Goal: Task Accomplishment & Management: Complete application form

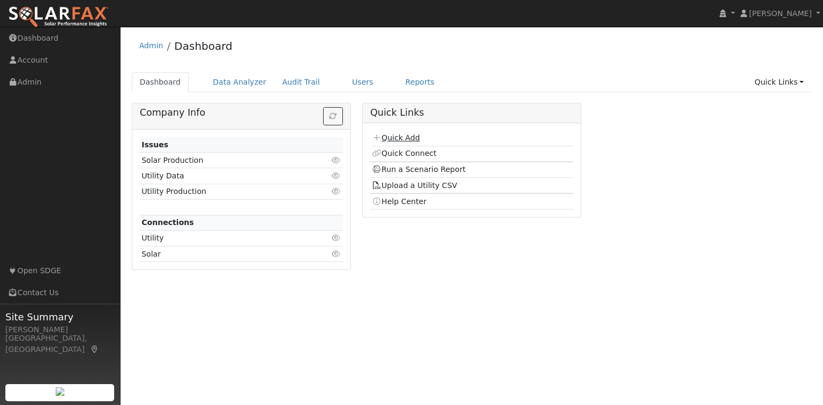
click at [391, 139] on link "Quick Add" at bounding box center [396, 137] width 48 height 9
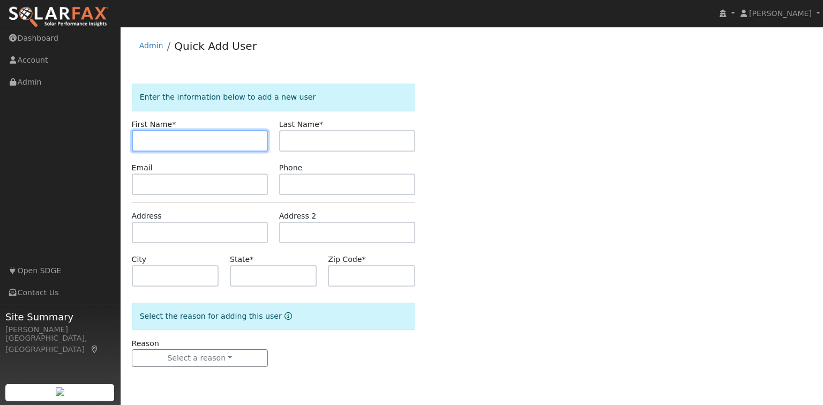
paste input "RAHUL SACHDEV"
click at [341, 202] on form "Enter the information below to add a new user First Name * RAHUL SACHDEV Last N…" at bounding box center [273, 236] width 283 height 305
drag, startPoint x: 171, startPoint y: 141, endPoint x: 204, endPoint y: 142, distance: 33.2
click at [204, 142] on input "RAHUL SACHDEV" at bounding box center [200, 140] width 136 height 21
drag, startPoint x: 169, startPoint y: 140, endPoint x: 213, endPoint y: 142, distance: 43.5
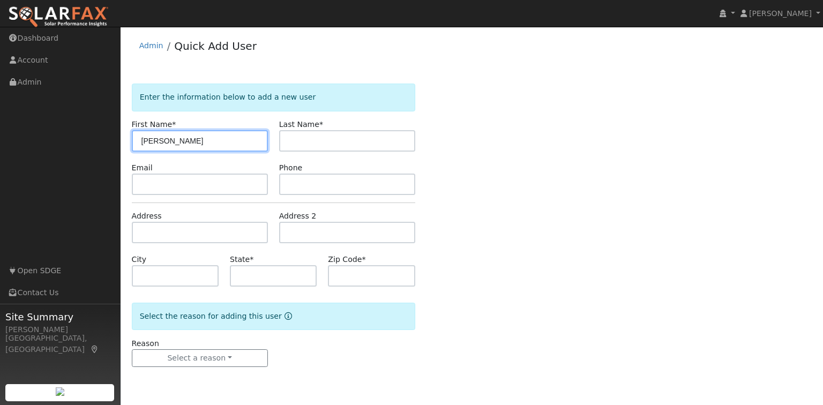
click at [213, 142] on input "RAHUL SACHDEV" at bounding box center [200, 140] width 136 height 21
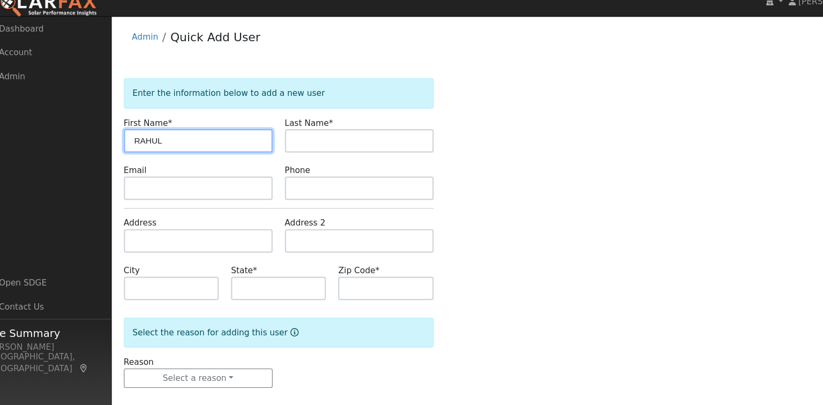
type input "RAHUL"
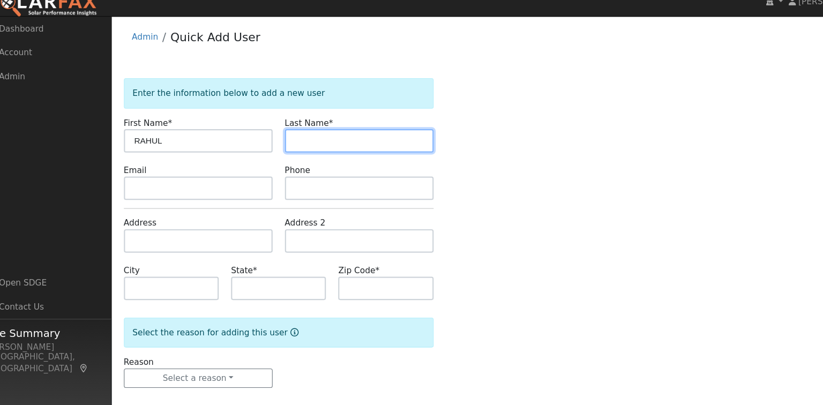
click at [289, 146] on input "text" at bounding box center [347, 140] width 136 height 21
paste input "SACHDEV"
type input "SACHDEV"
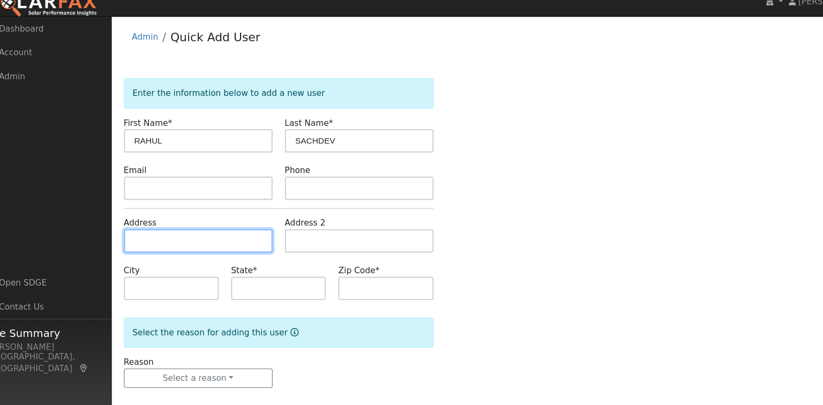
click at [154, 228] on input "text" at bounding box center [200, 232] width 136 height 21
paste input "11210 WINDBROOK WAY"
type input "11210 Windbrook Way"
type input "San Diego"
type input "CA"
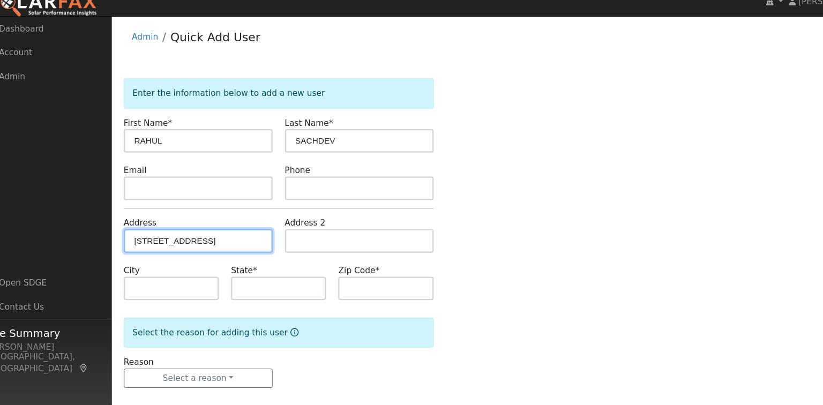
type input "92131"
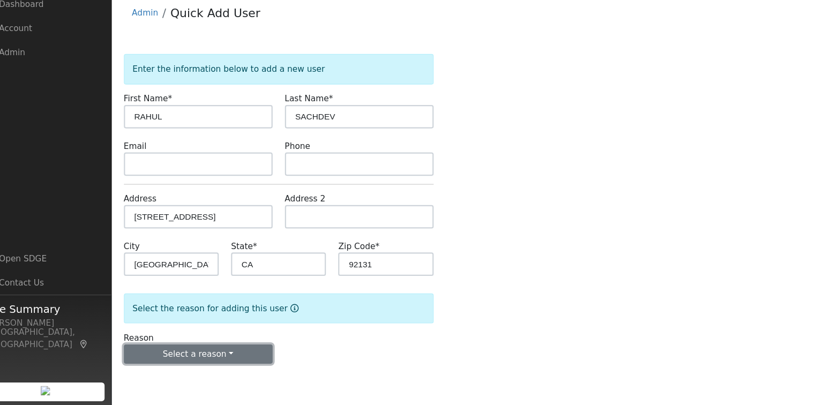
click at [218, 355] on button "Select a reason" at bounding box center [200, 358] width 136 height 18
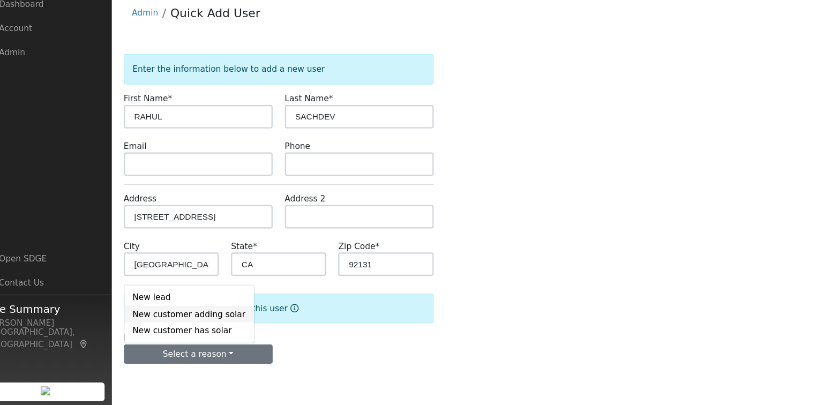
click at [193, 322] on link "New customer adding solar" at bounding box center [191, 321] width 118 height 15
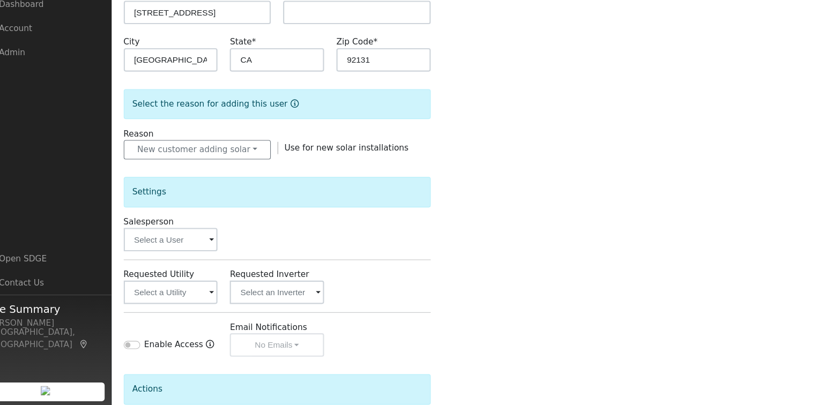
scroll to position [192, 0]
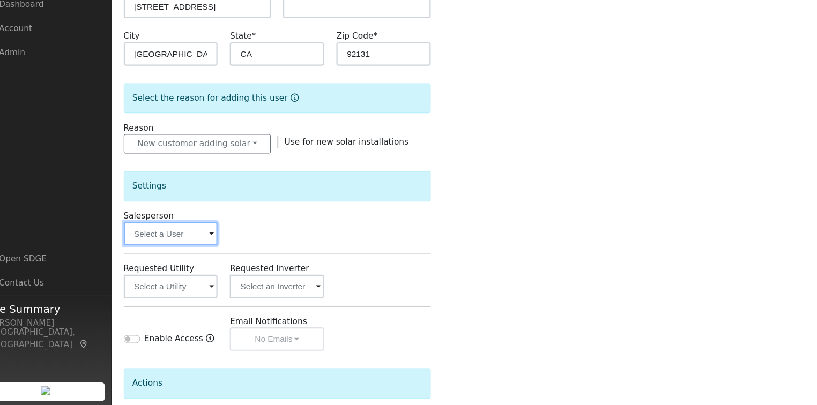
click at [187, 248] on input "text" at bounding box center [175, 247] width 86 height 21
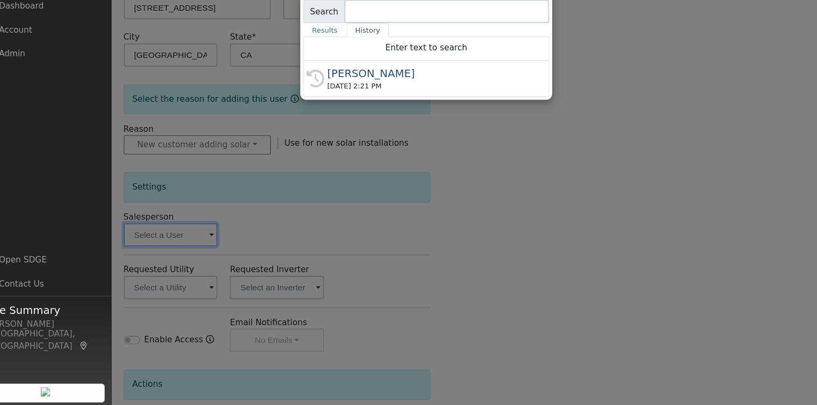
click at [206, 242] on div at bounding box center [408, 202] width 817 height 405
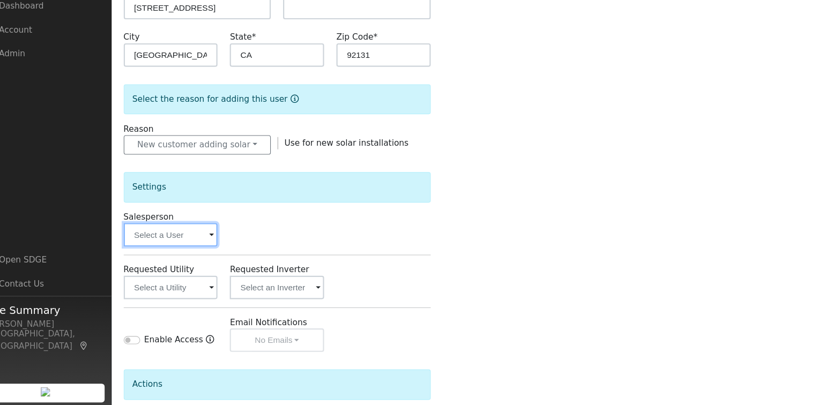
click at [200, 248] on input "text" at bounding box center [175, 247] width 86 height 21
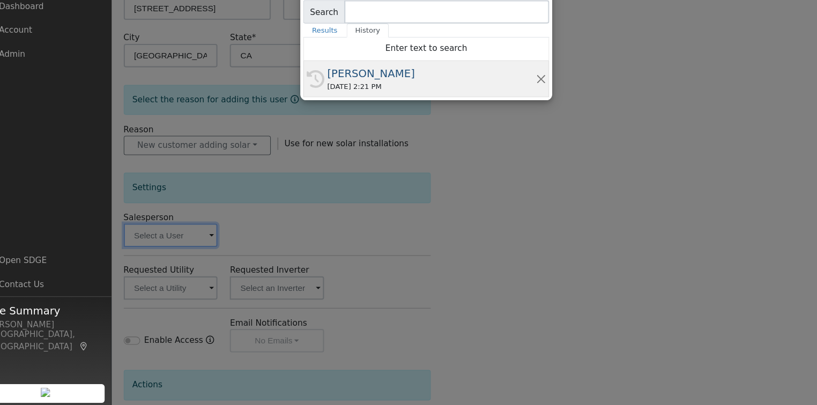
click at [354, 105] on div "[PERSON_NAME]" at bounding box center [413, 100] width 191 height 14
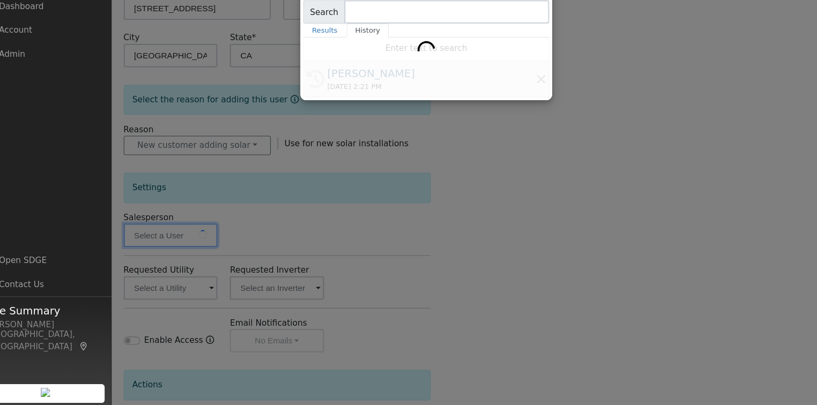
type input "[PERSON_NAME]"
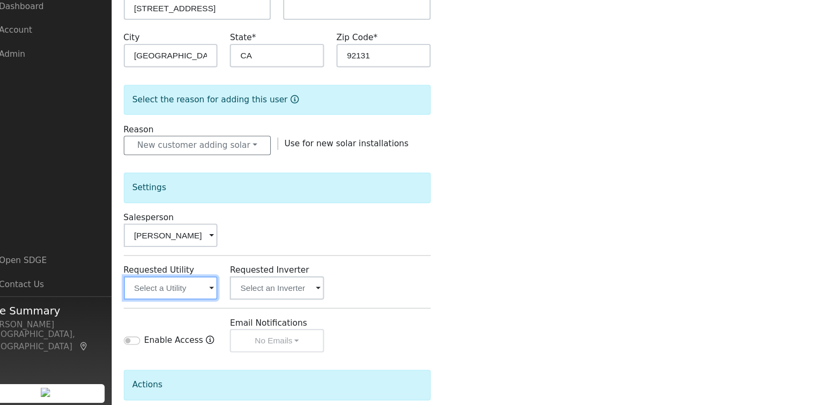
click at [201, 293] on input "text" at bounding box center [175, 296] width 86 height 21
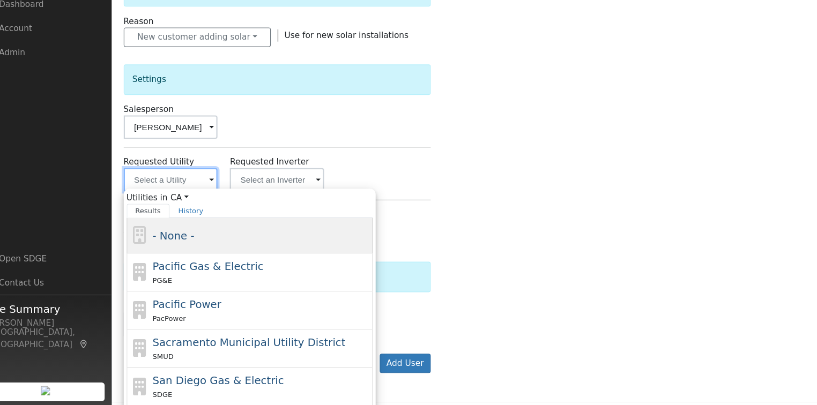
scroll to position [346, 0]
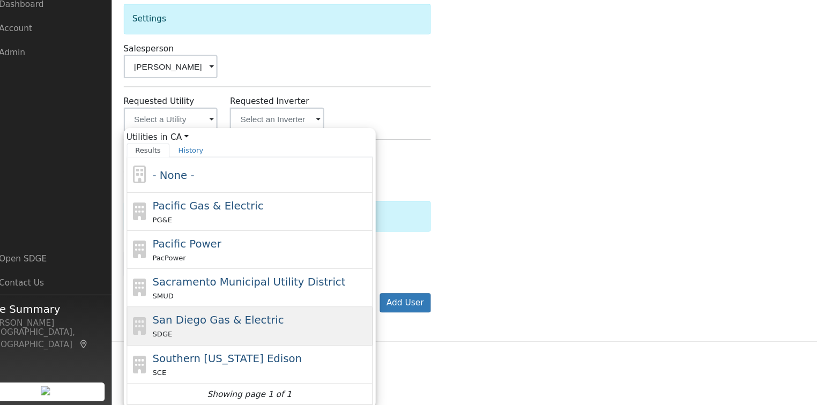
click at [221, 327] on span "San Diego Gas & Electric" at bounding box center [218, 326] width 120 height 11
type input "San Diego Gas & Electric"
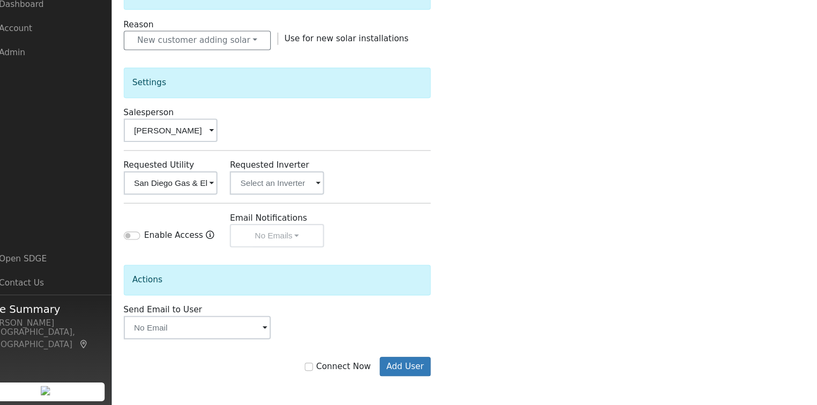
scroll to position [286, 0]
click at [405, 367] on button "Add User" at bounding box center [389, 371] width 47 height 18
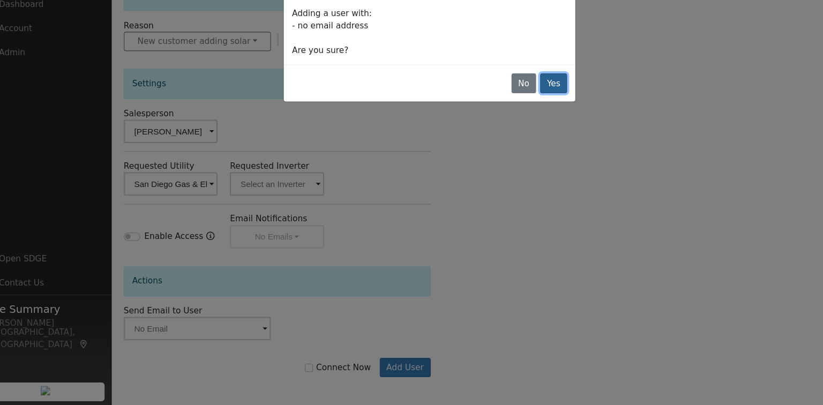
click at [527, 108] on button "Yes" at bounding box center [525, 110] width 25 height 18
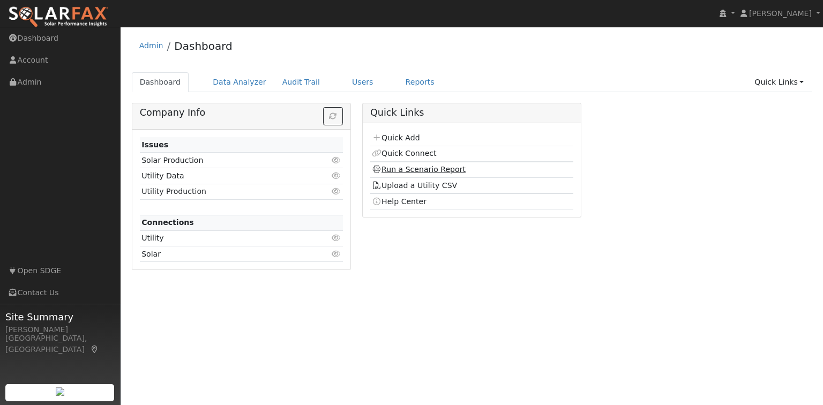
click at [416, 167] on link "Run a Scenario Report" at bounding box center [419, 169] width 94 height 9
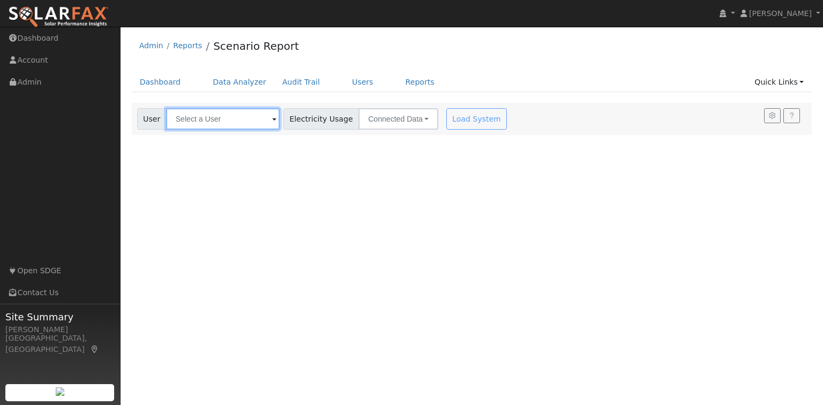
click at [206, 122] on input "text" at bounding box center [223, 118] width 114 height 21
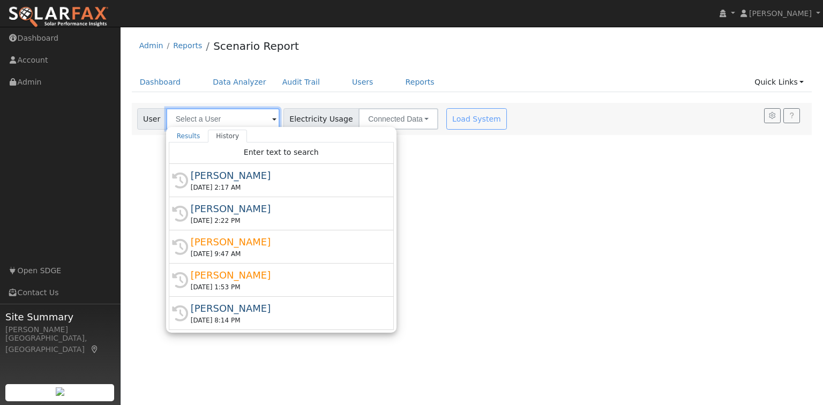
paste input "11210 WINDBROOK WAY"
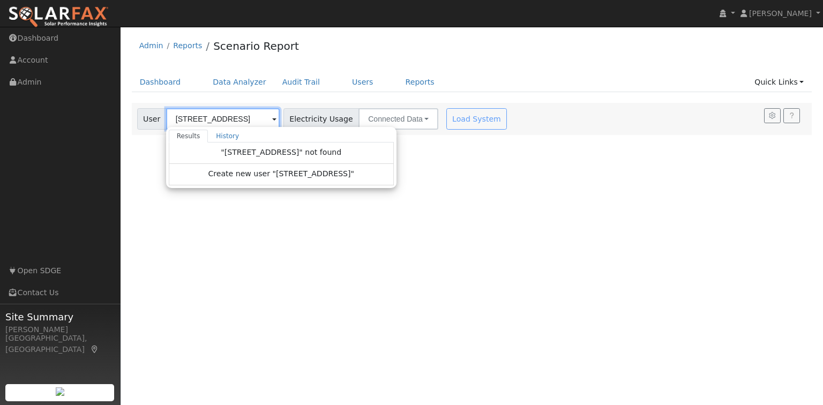
click at [263, 116] on input "11210 WINDBROOK WAY" at bounding box center [223, 118] width 114 height 21
type input "1"
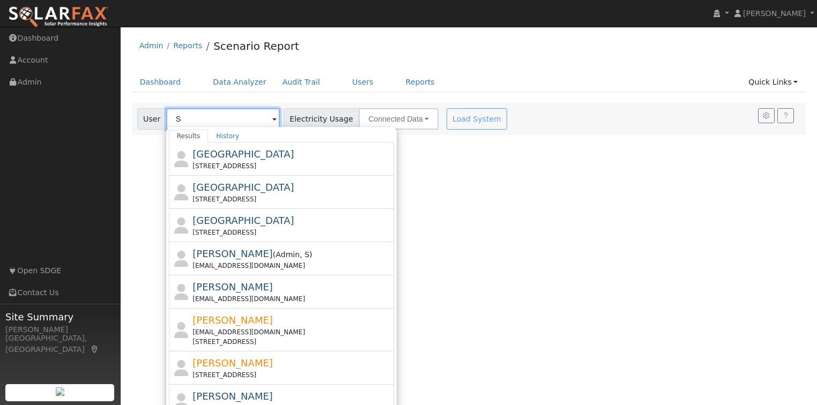
click at [193, 122] on input "S" at bounding box center [223, 118] width 114 height 21
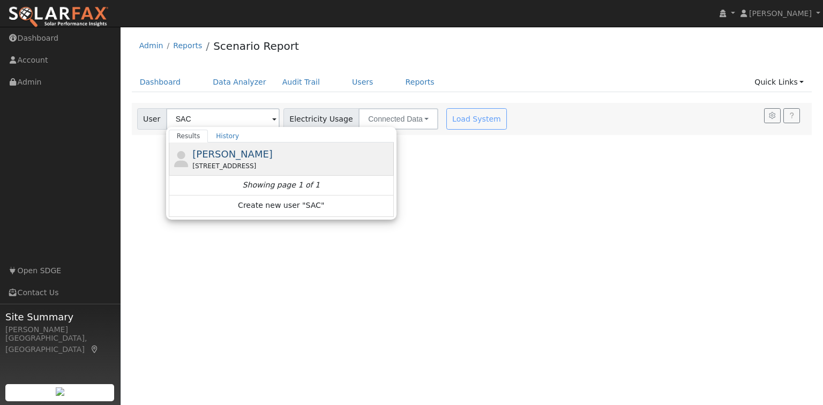
click at [238, 155] on span "RAHUL SACHDEV" at bounding box center [232, 153] width 80 height 11
type input "RAHUL SACHDEV"
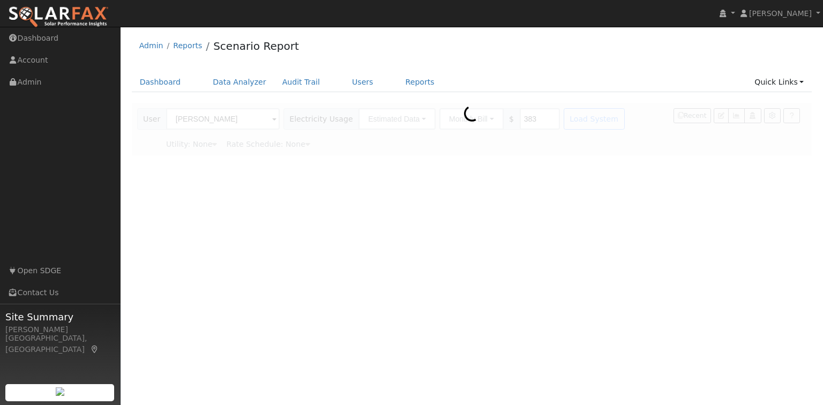
type input "San Diego Gas & Electric"
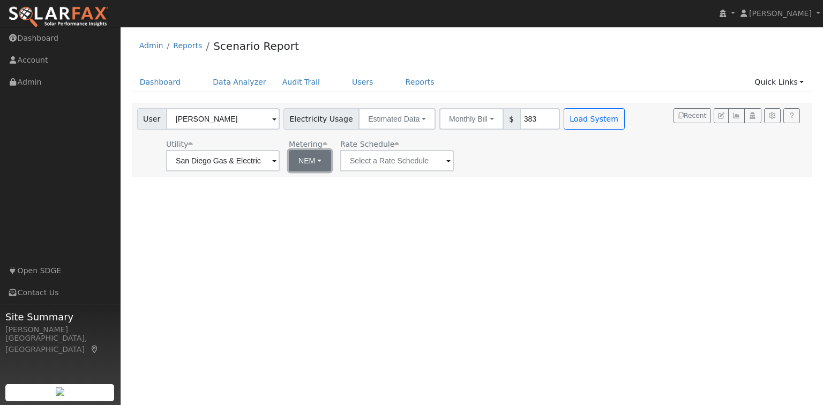
click at [313, 165] on button "NEM" at bounding box center [310, 160] width 42 height 21
click at [313, 199] on link "NBT" at bounding box center [325, 199] width 74 height 15
click at [326, 159] on button "NBT" at bounding box center [309, 160] width 41 height 21
click at [314, 188] on link "NEM" at bounding box center [325, 184] width 74 height 15
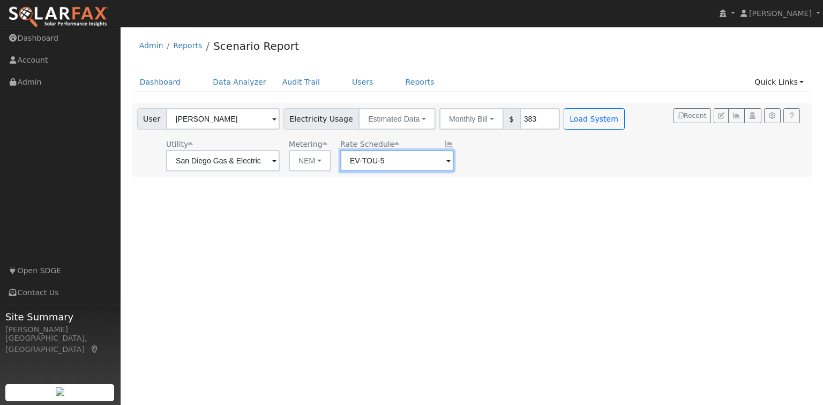
click at [429, 161] on input "EV-TOU-5" at bounding box center [397, 160] width 114 height 21
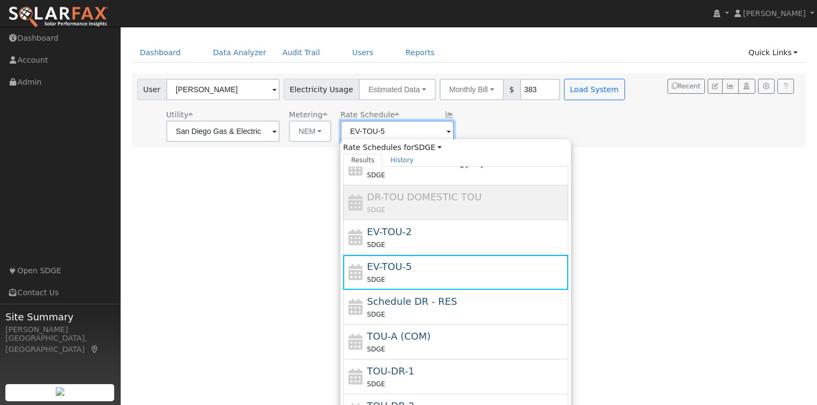
scroll to position [33, 0]
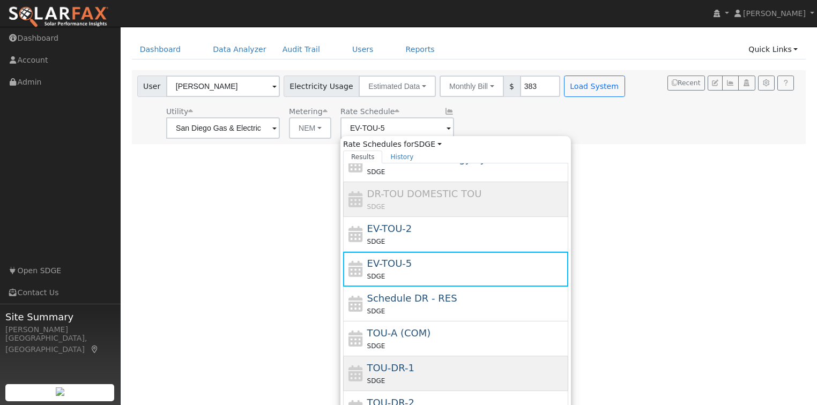
click at [412, 372] on div "TOU-DR-1 SDGE" at bounding box center [466, 374] width 199 height 26
type input "TOU-DR-1"
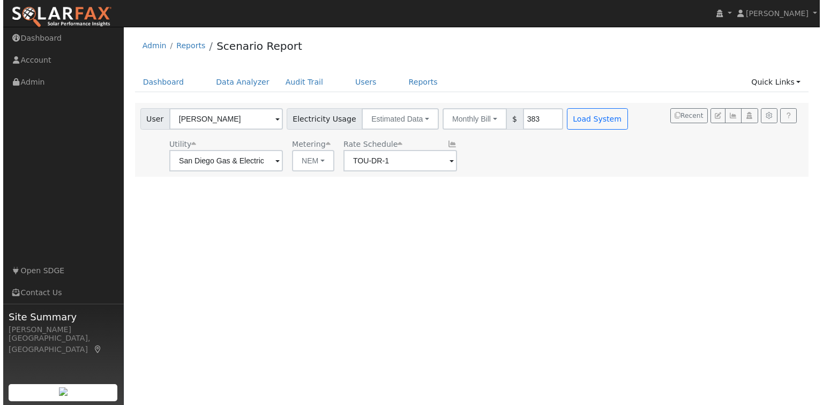
scroll to position [0, 0]
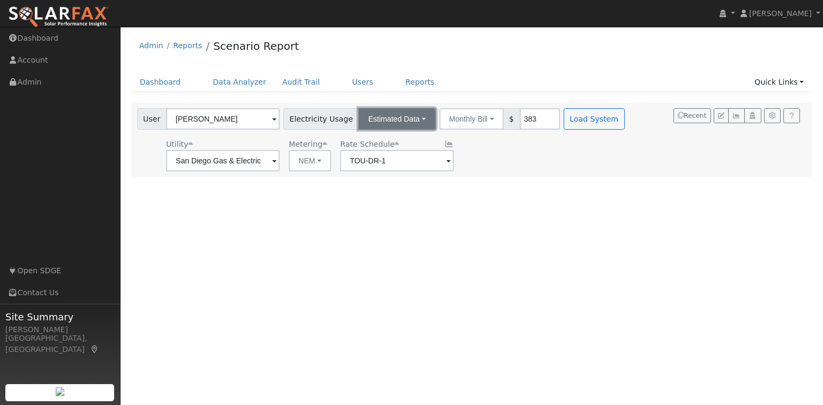
click at [408, 122] on button "Estimated Data" at bounding box center [397, 118] width 77 height 21
click at [387, 176] on link "CSV Data" at bounding box center [398, 173] width 76 height 15
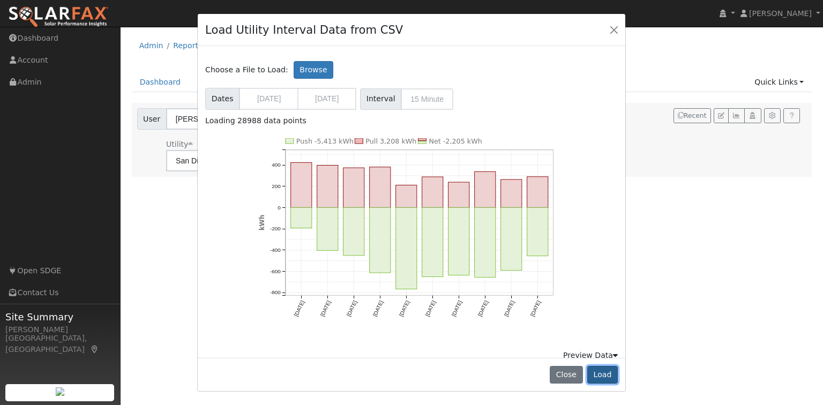
click at [608, 378] on button "Load" at bounding box center [602, 375] width 31 height 18
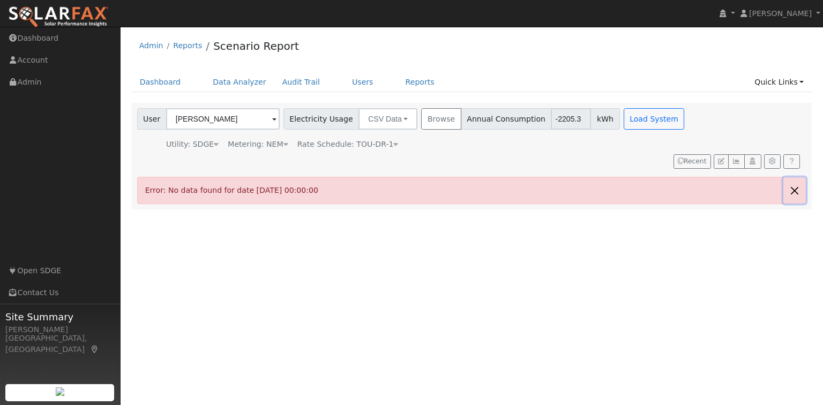
click at [794, 177] on button "button" at bounding box center [794, 190] width 23 height 26
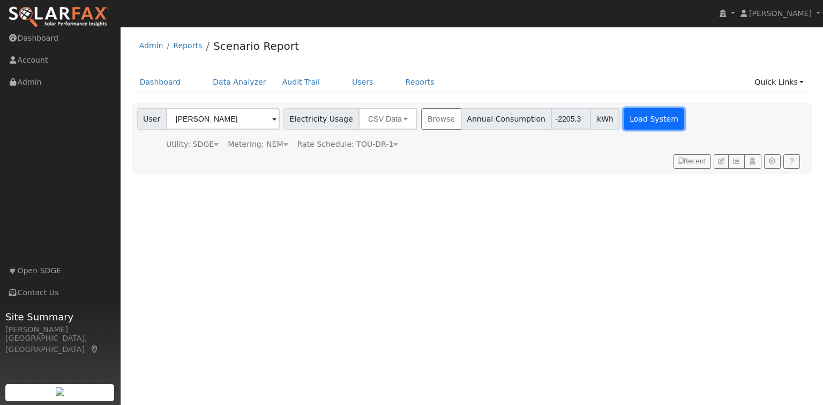
click at [628, 113] on button "Load System" at bounding box center [654, 118] width 61 height 21
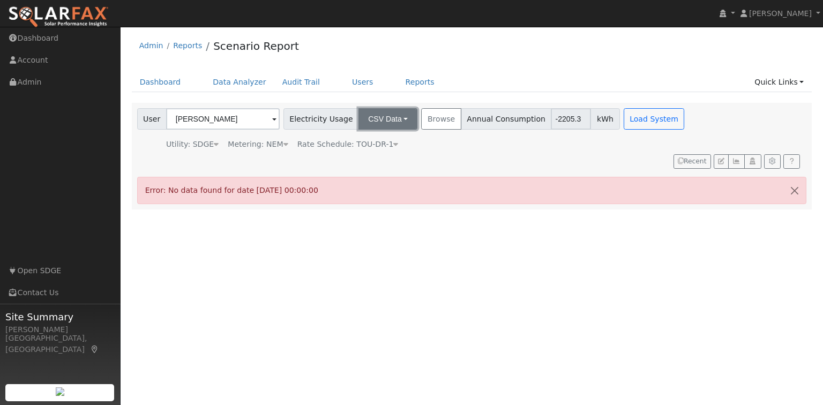
click at [387, 121] on button "CSV Data" at bounding box center [388, 118] width 59 height 21
click at [363, 171] on link "CSV Data" at bounding box center [379, 173] width 76 height 15
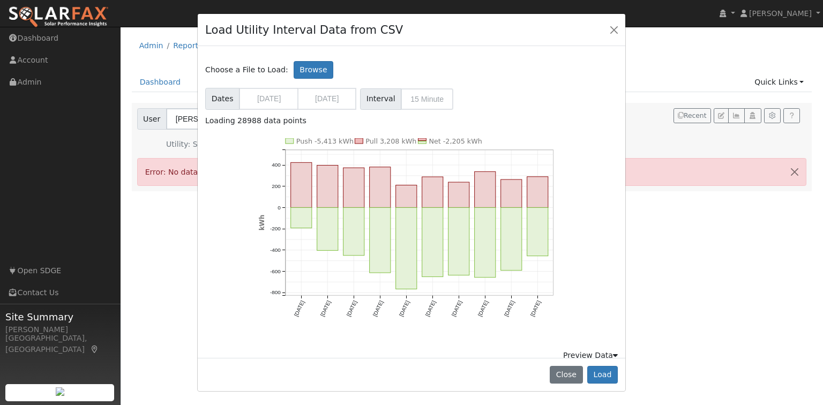
click at [613, 352] on icon at bounding box center [615, 356] width 5 height 8
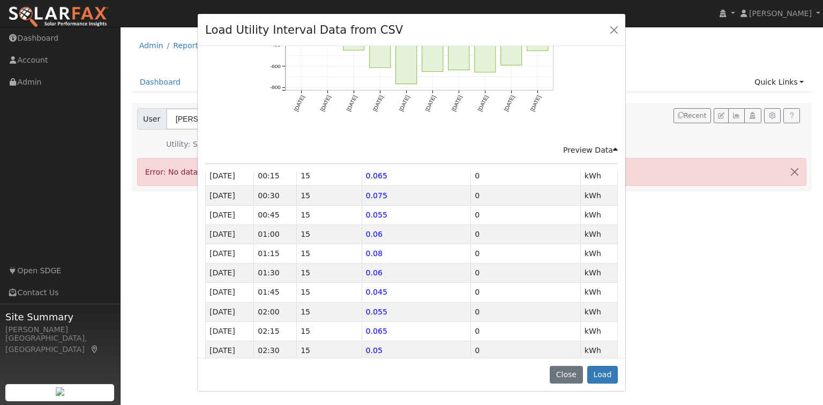
scroll to position [72, 0]
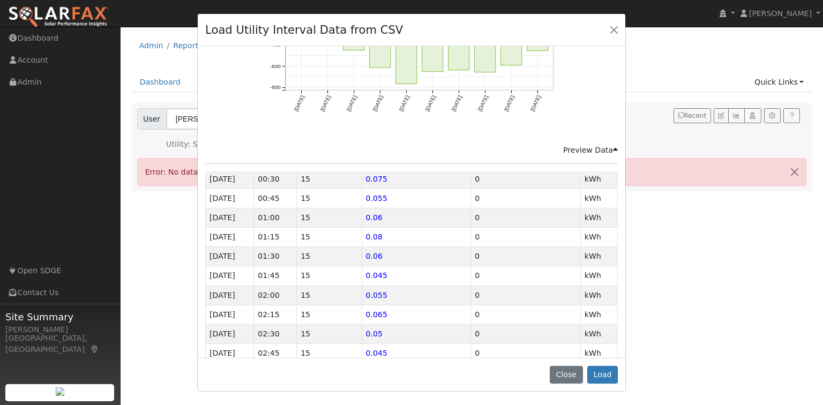
click at [613, 146] on icon at bounding box center [615, 150] width 5 height 8
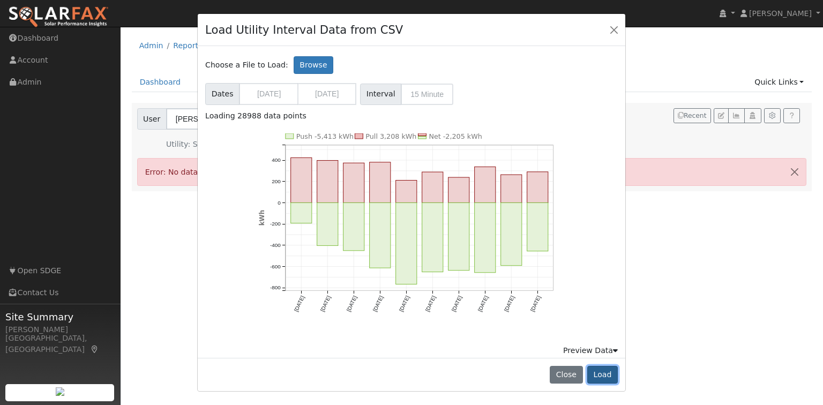
click at [609, 377] on button "Load" at bounding box center [602, 375] width 31 height 18
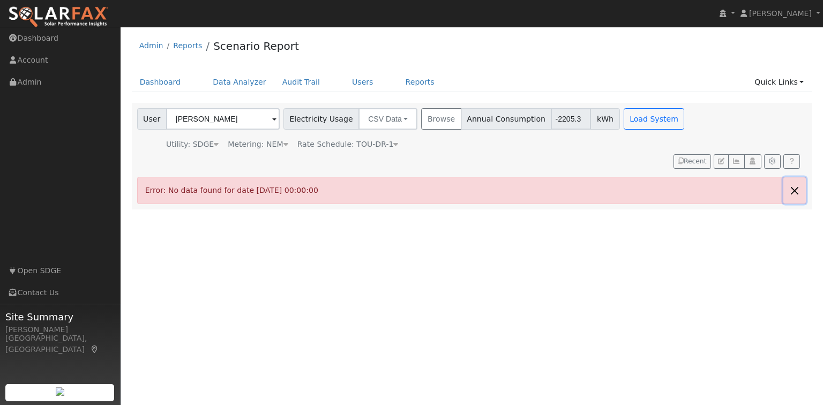
click at [793, 177] on button "button" at bounding box center [794, 190] width 23 height 26
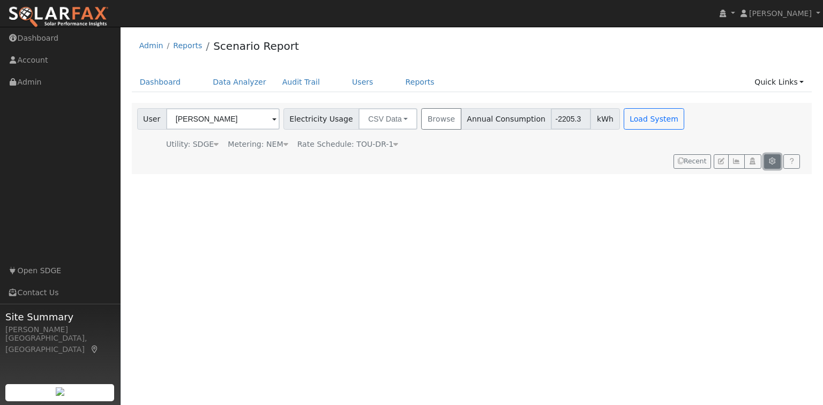
click at [772, 154] on button "button" at bounding box center [772, 161] width 17 height 15
type input "0"
type input "25"
type input "50"
type input "75"
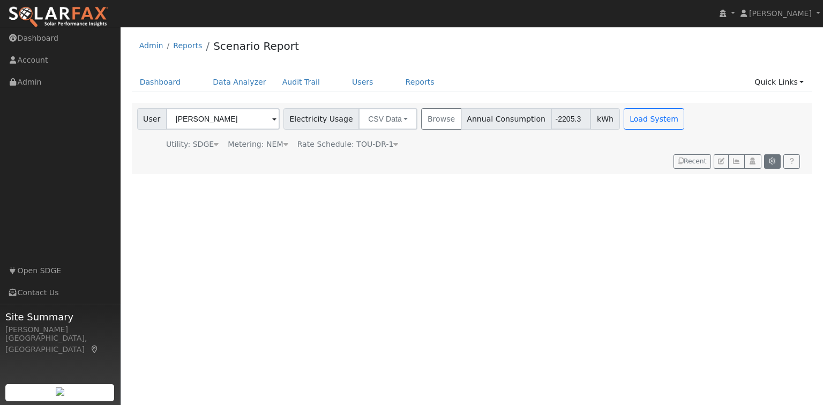
type input "10"
type input "20"
type input "30"
type input "40"
type input "20"
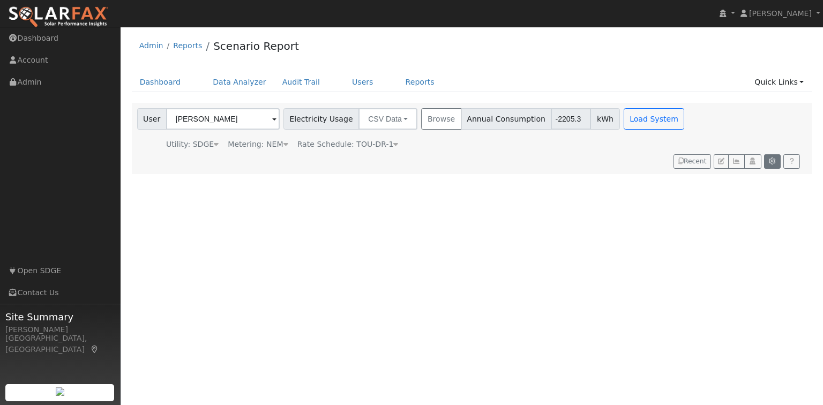
type input "22.8"
type input "40"
type input "435"
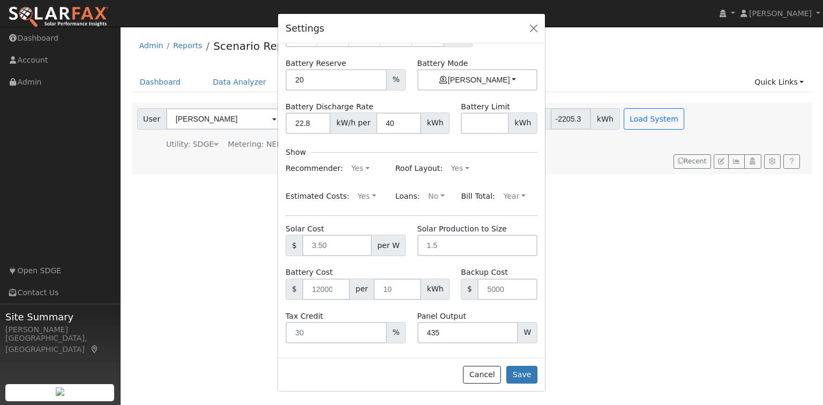
scroll to position [114, 0]
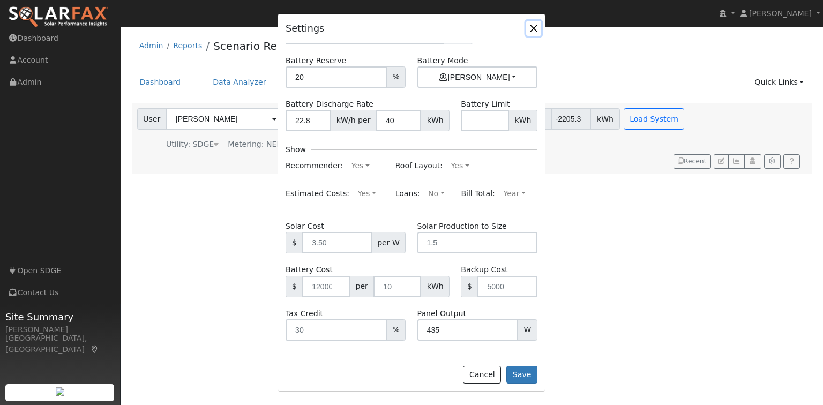
click at [535, 28] on button "button" at bounding box center [533, 28] width 15 height 15
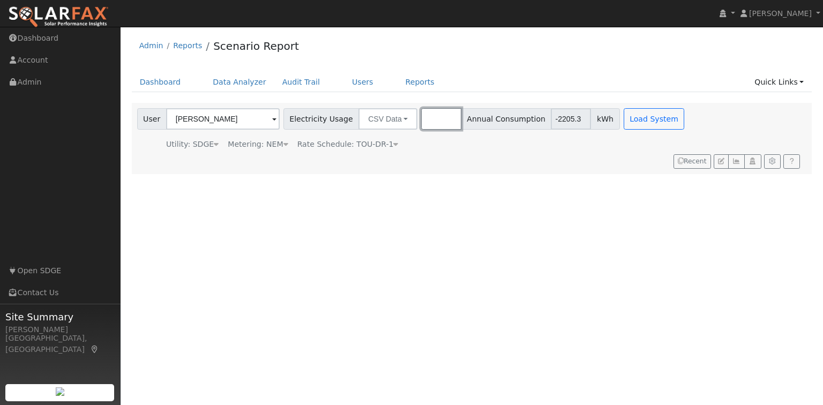
click at [429, 122] on button "Browse" at bounding box center [441, 118] width 40 height 21
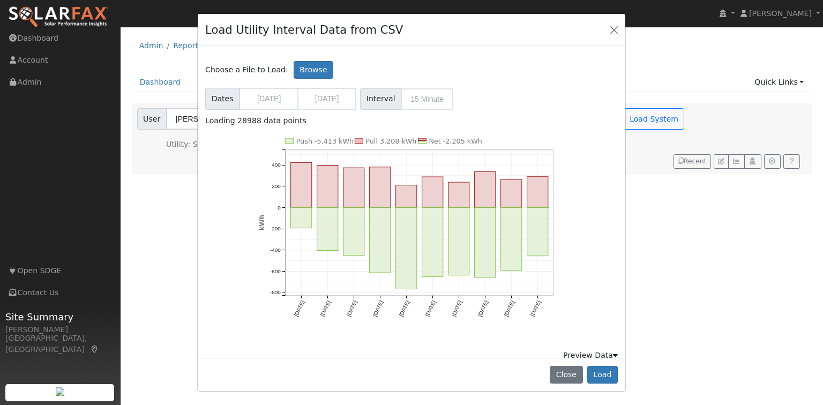
click at [735, 327] on div "Load Utility Interval Data from CSV Choose a File to Load: Browse Dates 12/03/2…" at bounding box center [411, 202] width 823 height 405
